Goal: Task Accomplishment & Management: Complete application form

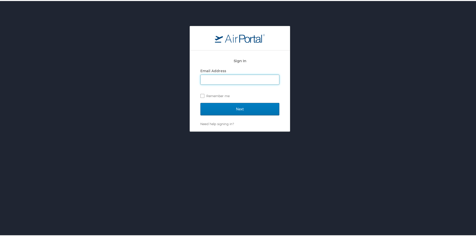
click at [225, 81] on input "Email Address" at bounding box center [240, 79] width 79 height 10
click at [211, 79] on input "Email Address" at bounding box center [240, 79] width 79 height 10
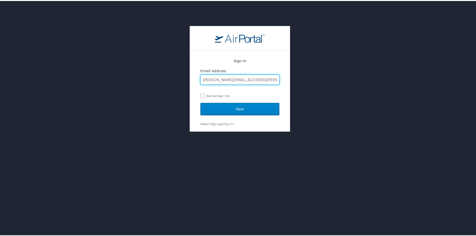
type input "travis.wagner@aruplab.com"
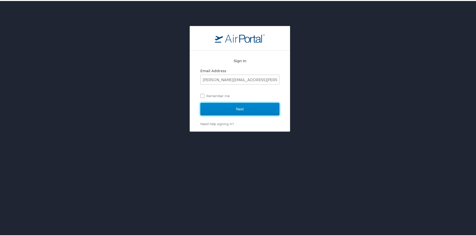
drag, startPoint x: 261, startPoint y: 112, endPoint x: 269, endPoint y: 113, distance: 8.0
click at [262, 112] on input "Next" at bounding box center [240, 108] width 79 height 13
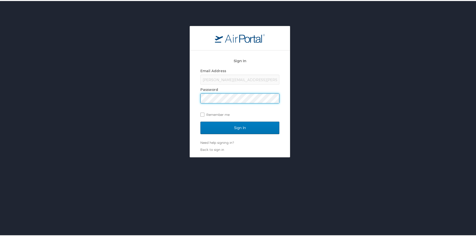
click at [201, 121] on input "Sign In" at bounding box center [240, 127] width 79 height 13
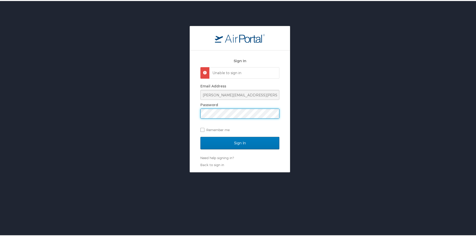
click at [110, 117] on div "Sign In Unable to sign in Email Address travis.wagner@aruplab.com Password Reme…" at bounding box center [240, 98] width 480 height 147
click at [201, 136] on input "Sign In" at bounding box center [240, 142] width 79 height 13
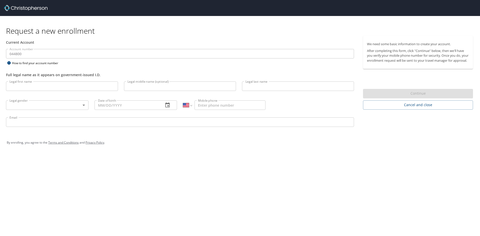
select select "US"
drag, startPoint x: 199, startPoint y: 91, endPoint x: 199, endPoint y: 88, distance: 3.0
